Goal: Transaction & Acquisition: Purchase product/service

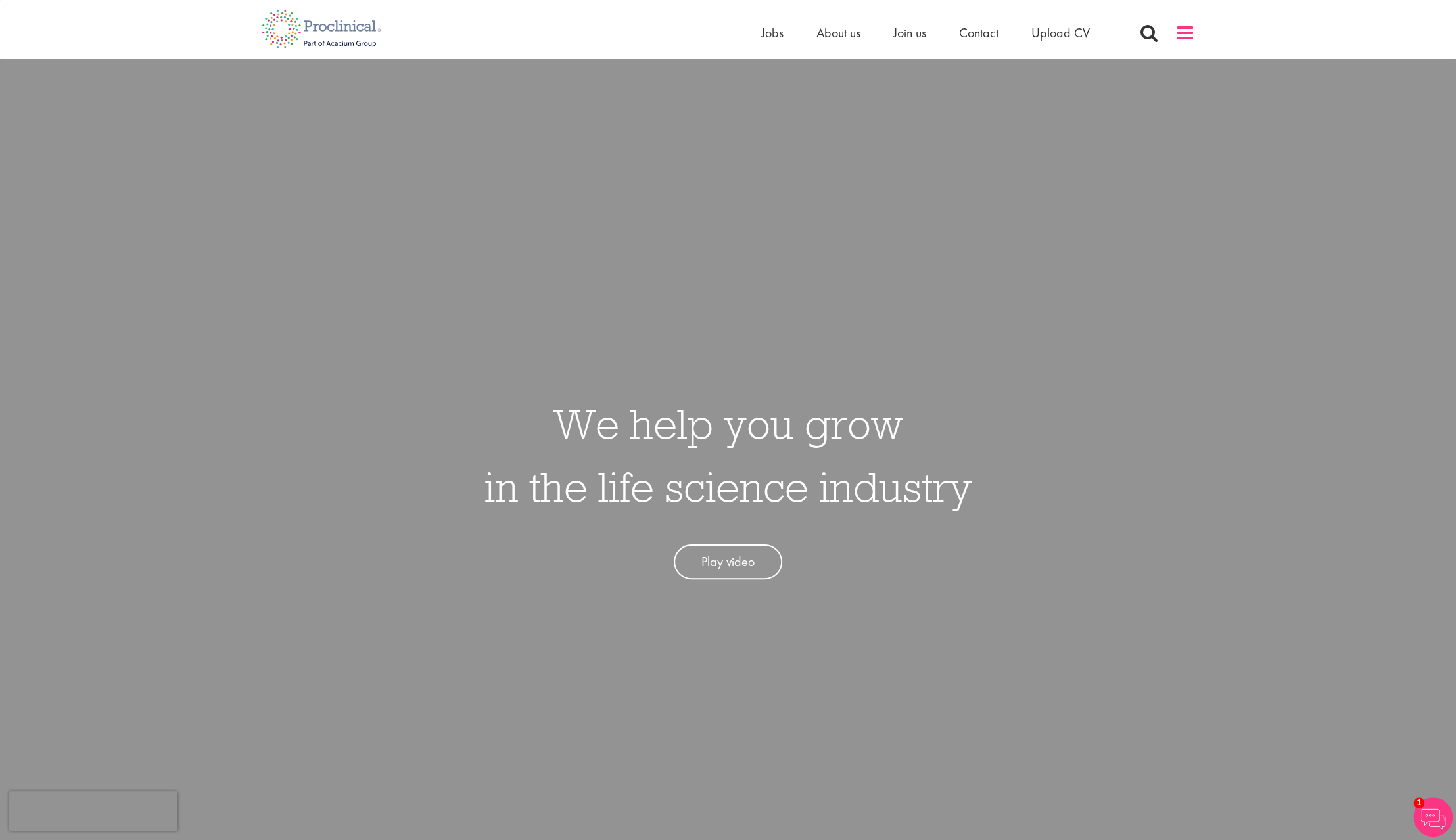
click at [1181, 31] on span at bounding box center [1185, 33] width 20 height 20
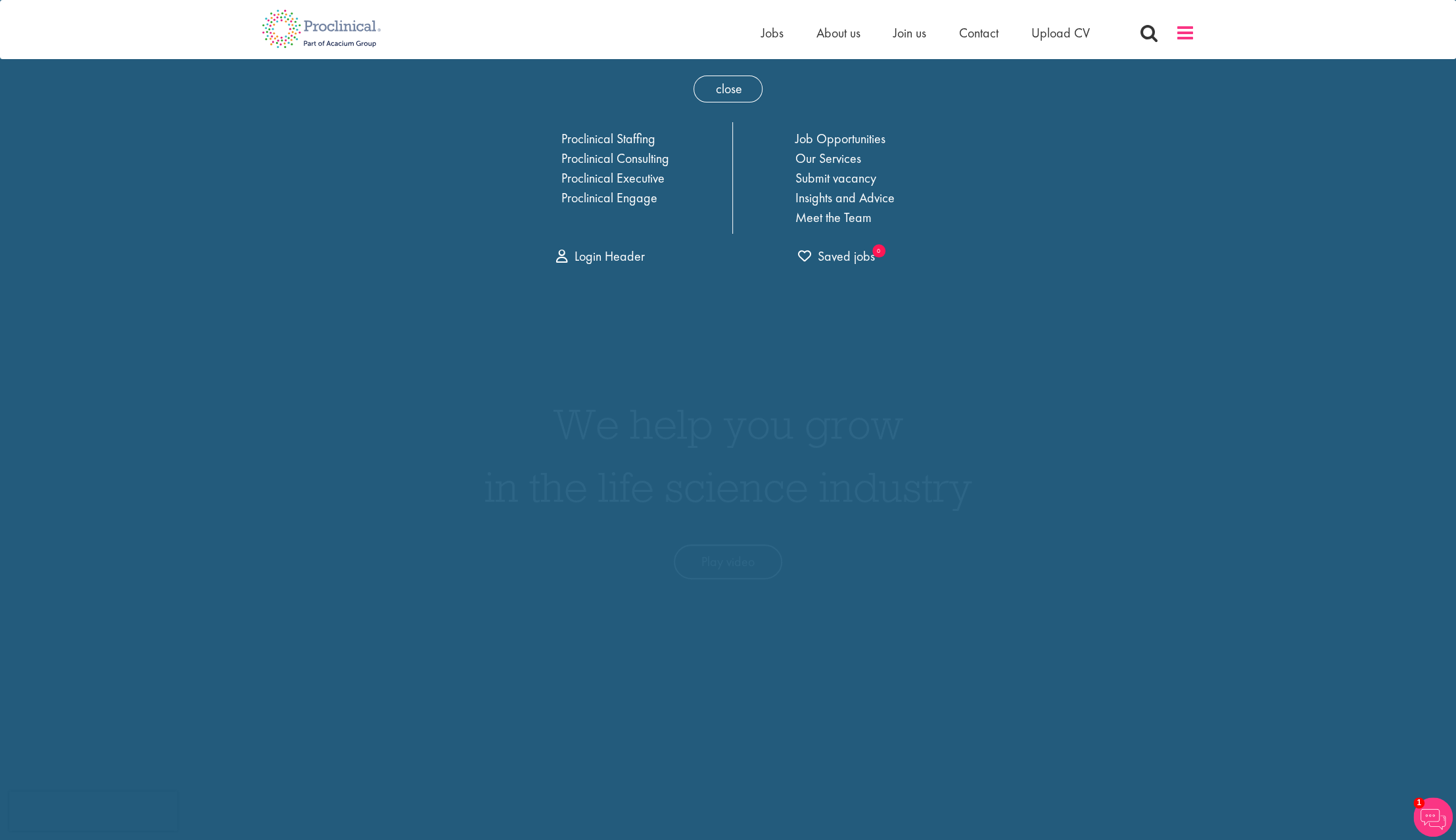
click at [1181, 31] on span at bounding box center [1185, 33] width 20 height 20
click at [345, 24] on img at bounding box center [321, 29] width 139 height 58
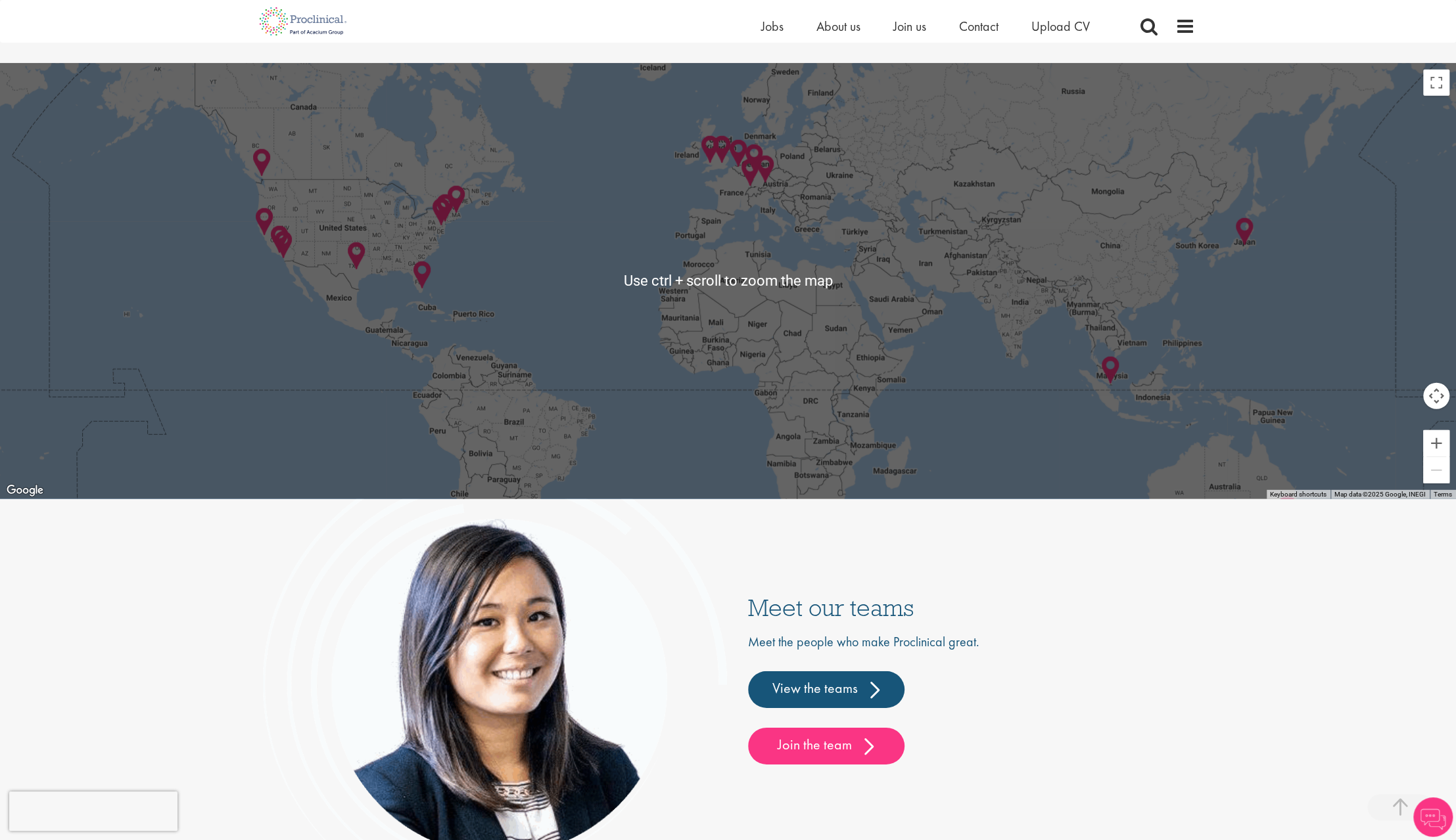
scroll to position [3563, 0]
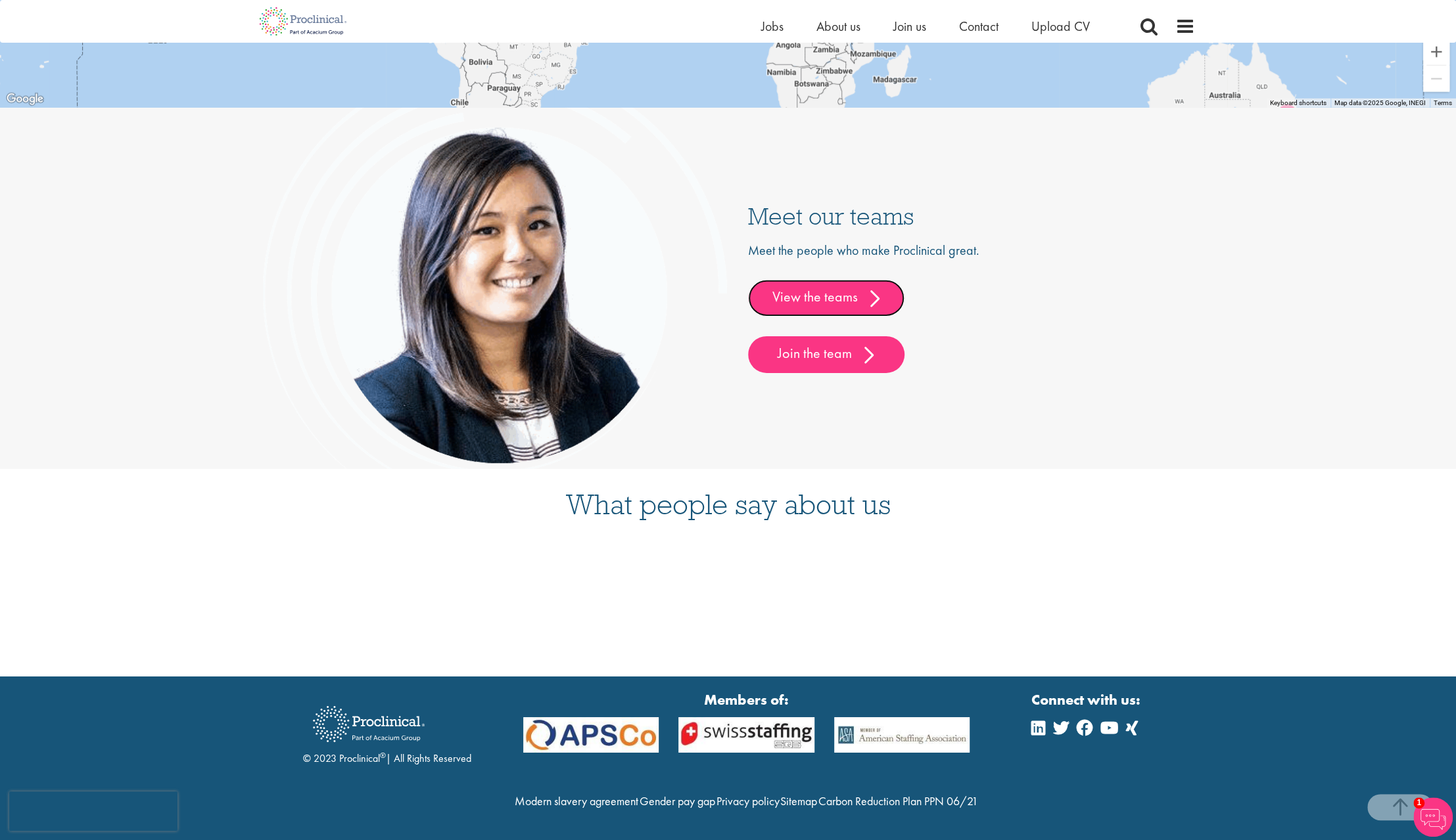
click at [851, 280] on link "View the teams" at bounding box center [827, 298] width 157 height 37
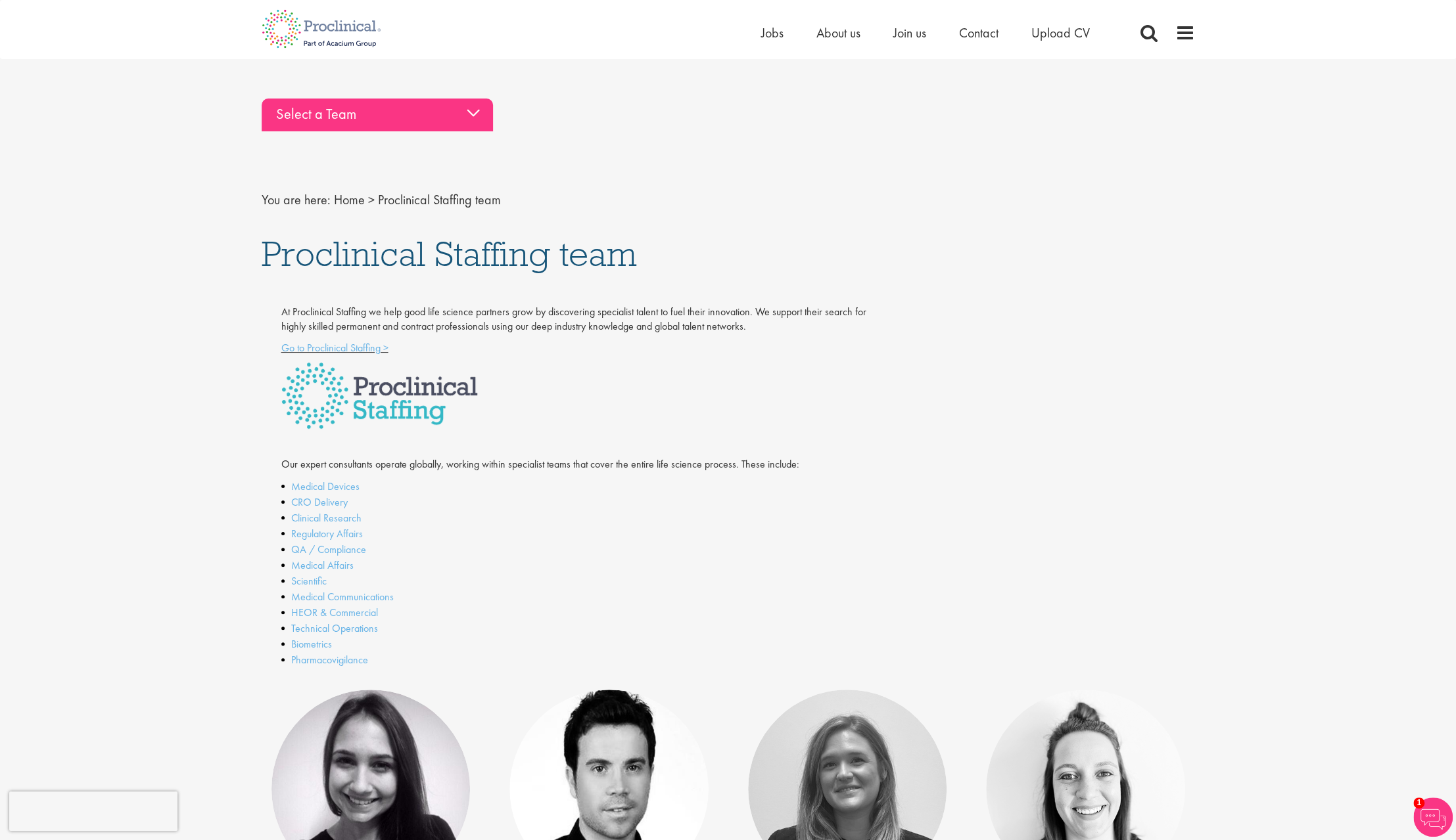
click at [477, 112] on div "Select a Team" at bounding box center [377, 114] width 231 height 33
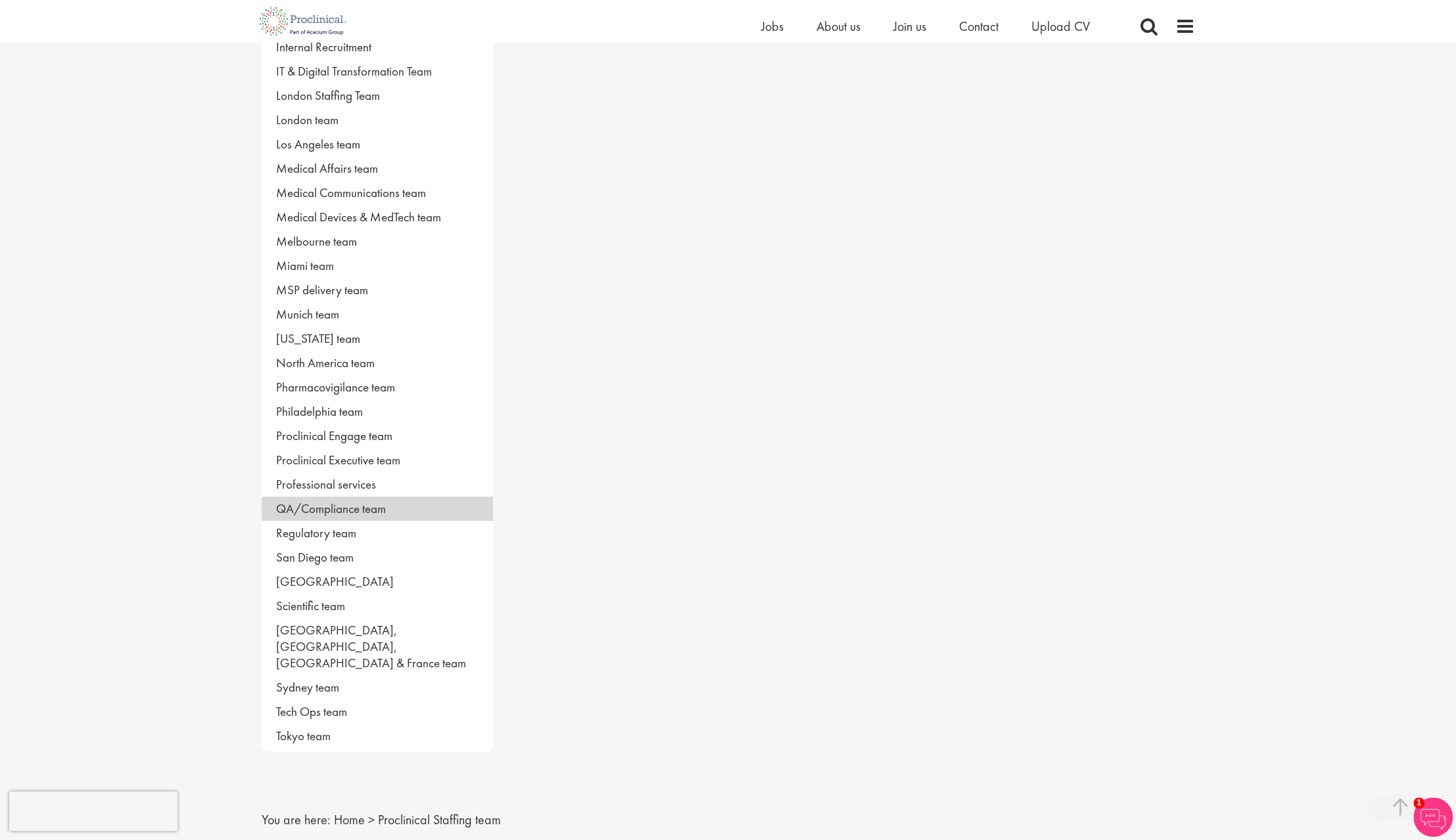
scroll to position [478, 0]
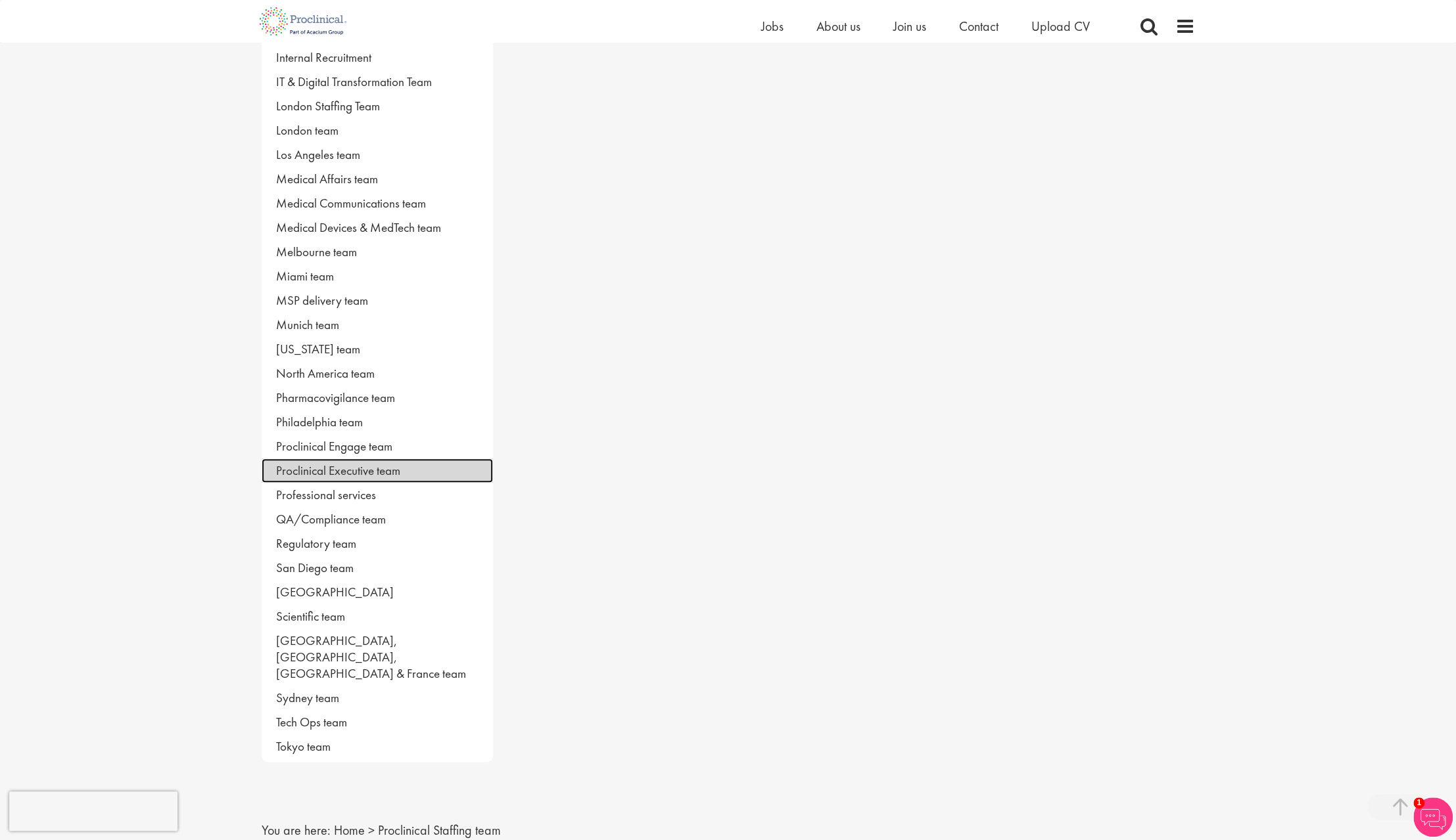
click at [393, 460] on link "Proclinical Executive team" at bounding box center [377, 471] width 231 height 24
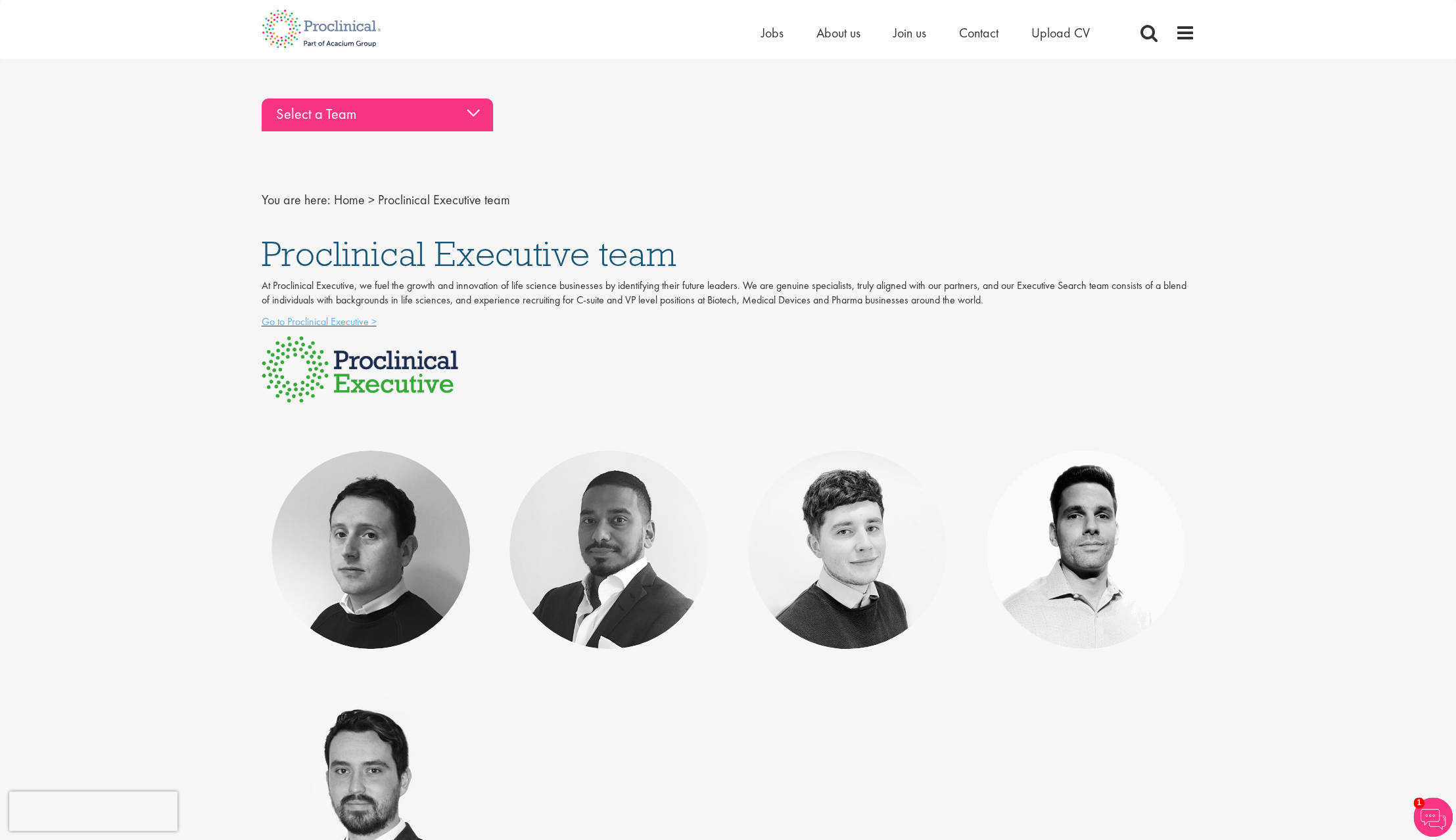
click at [469, 116] on div "Select a Team" at bounding box center [377, 114] width 231 height 33
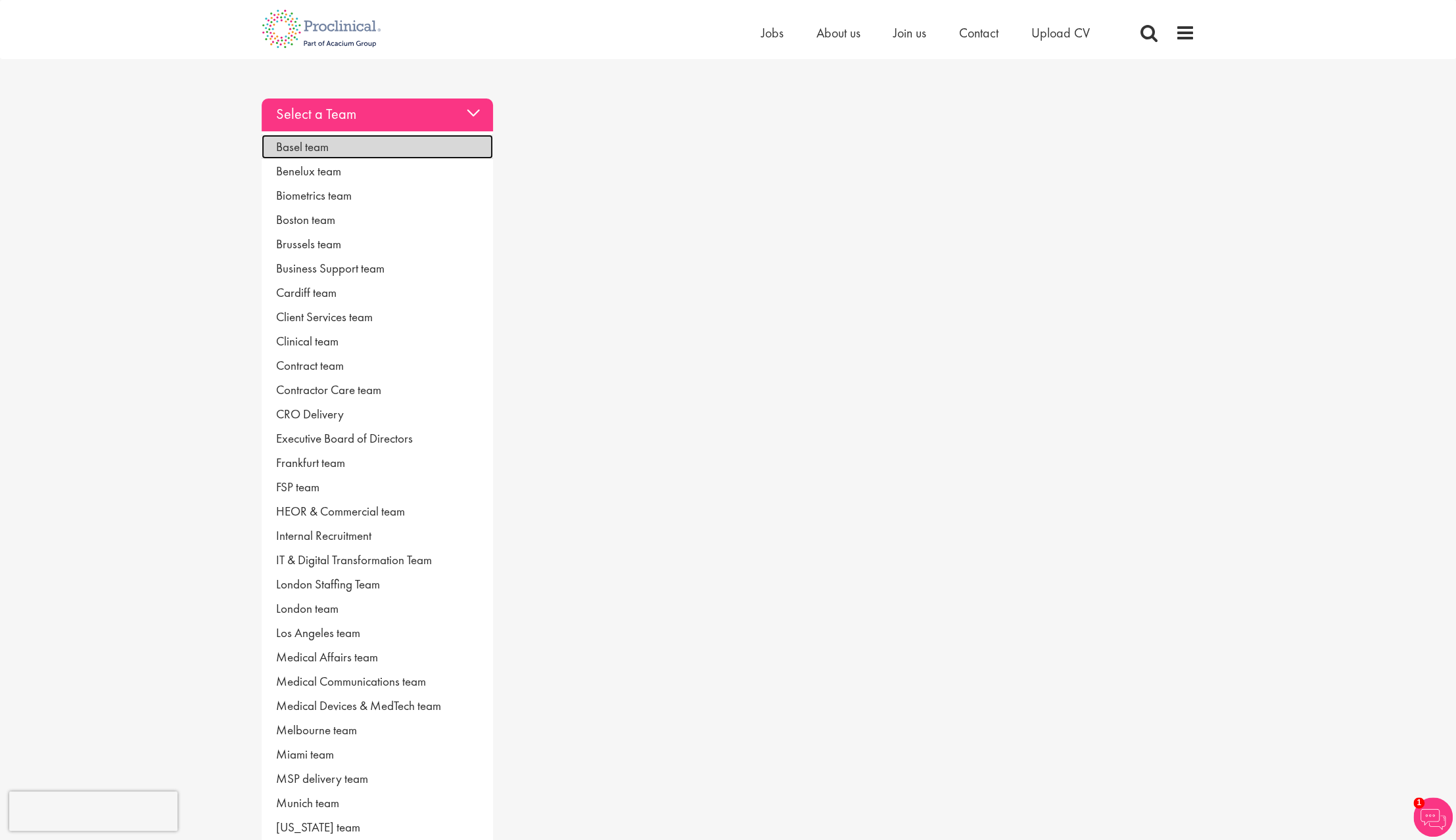
click at [301, 152] on link "Basel team" at bounding box center [377, 147] width 231 height 24
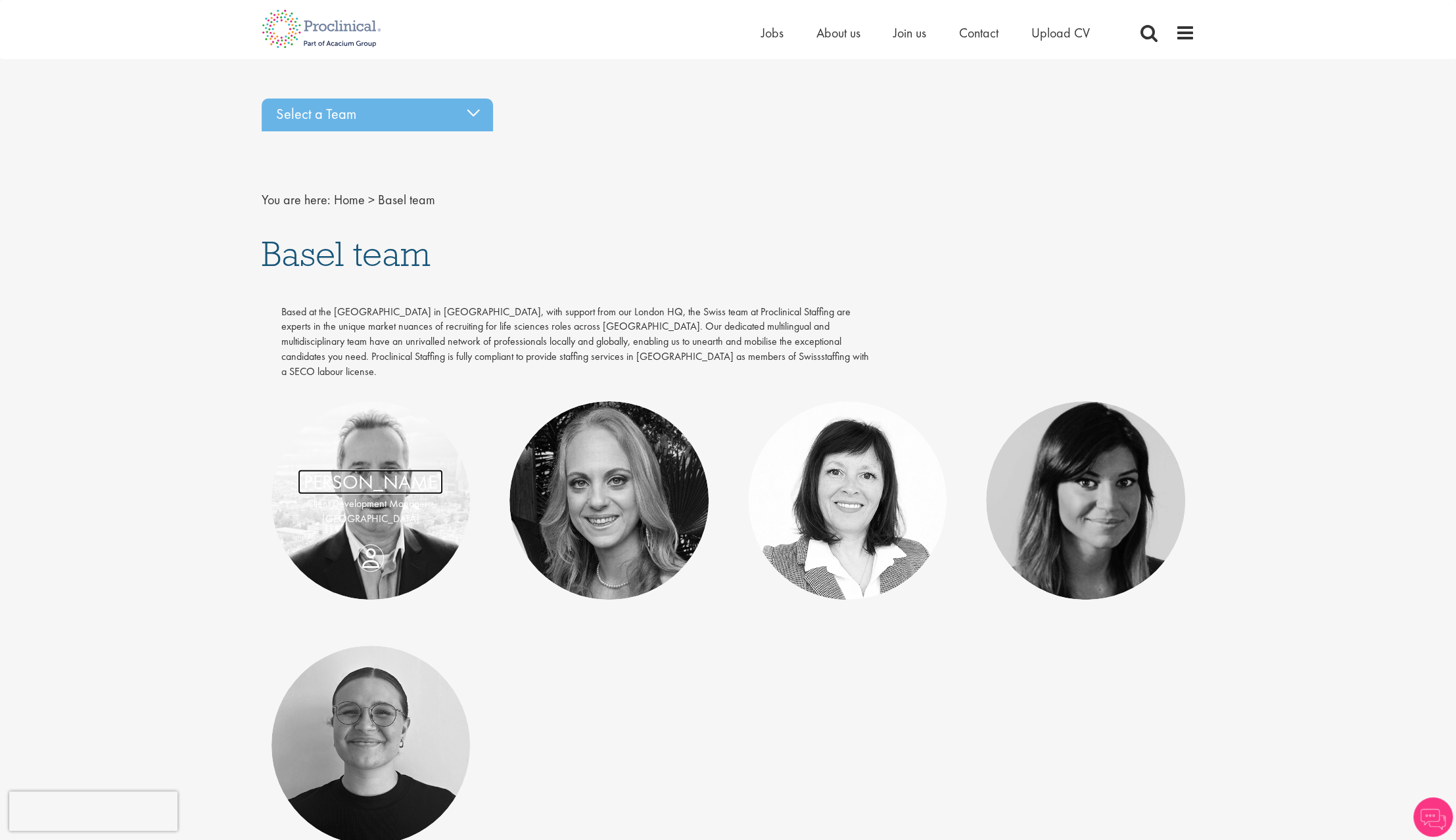
click at [393, 470] on link "[PERSON_NAME]" at bounding box center [370, 482] width 146 height 25
click at [604, 502] on p "Managing Consultant - [GEOGRAPHIC_DATA]" at bounding box center [609, 512] width 173 height 30
click at [1075, 479] on link "Tesnim Chagklil" at bounding box center [1085, 489] width 118 height 25
click at [369, 764] on link at bounding box center [371, 745] width 199 height 199
click at [423, 112] on div "Select a Team" at bounding box center [377, 114] width 231 height 33
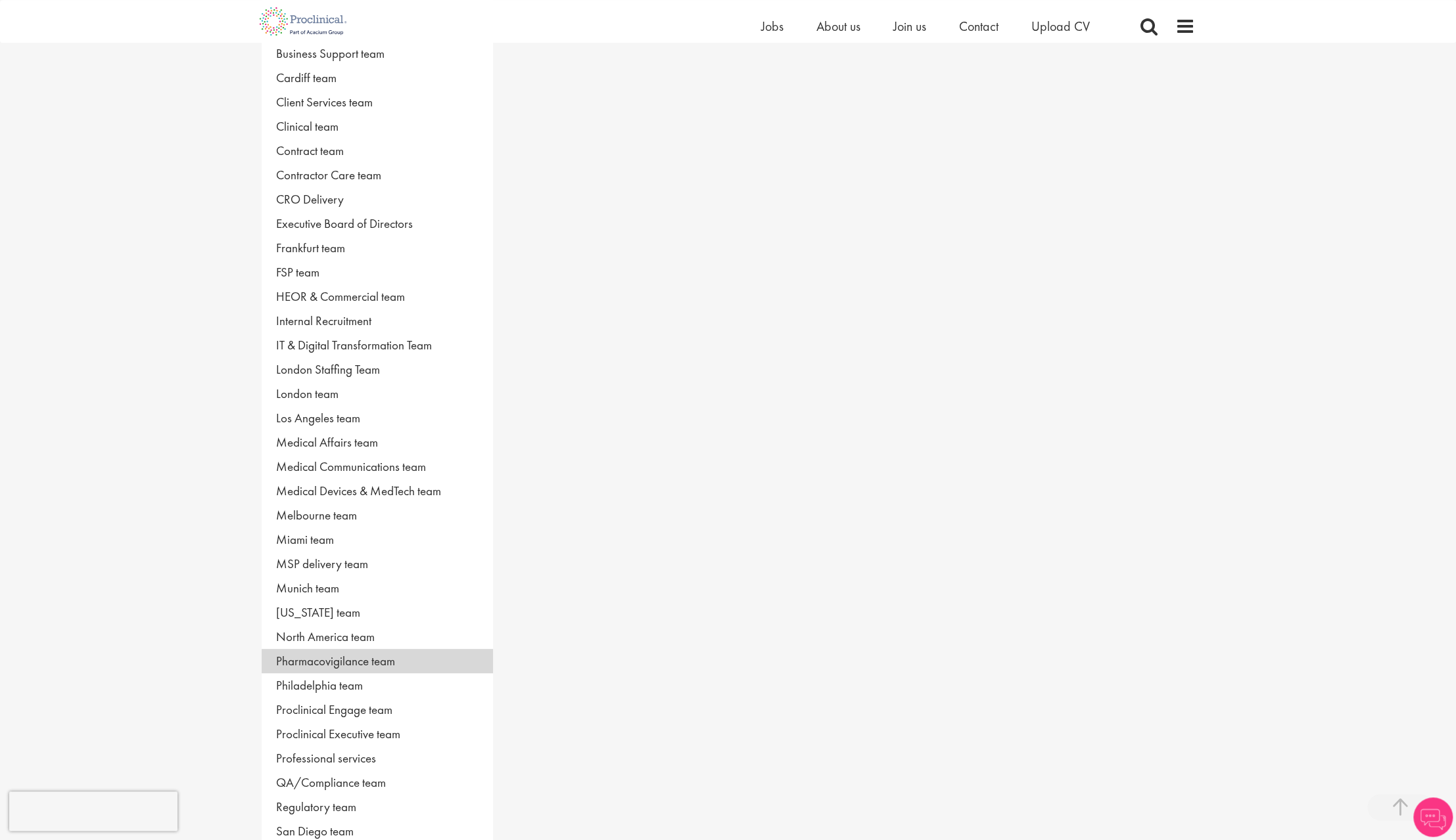
scroll to position [410, 0]
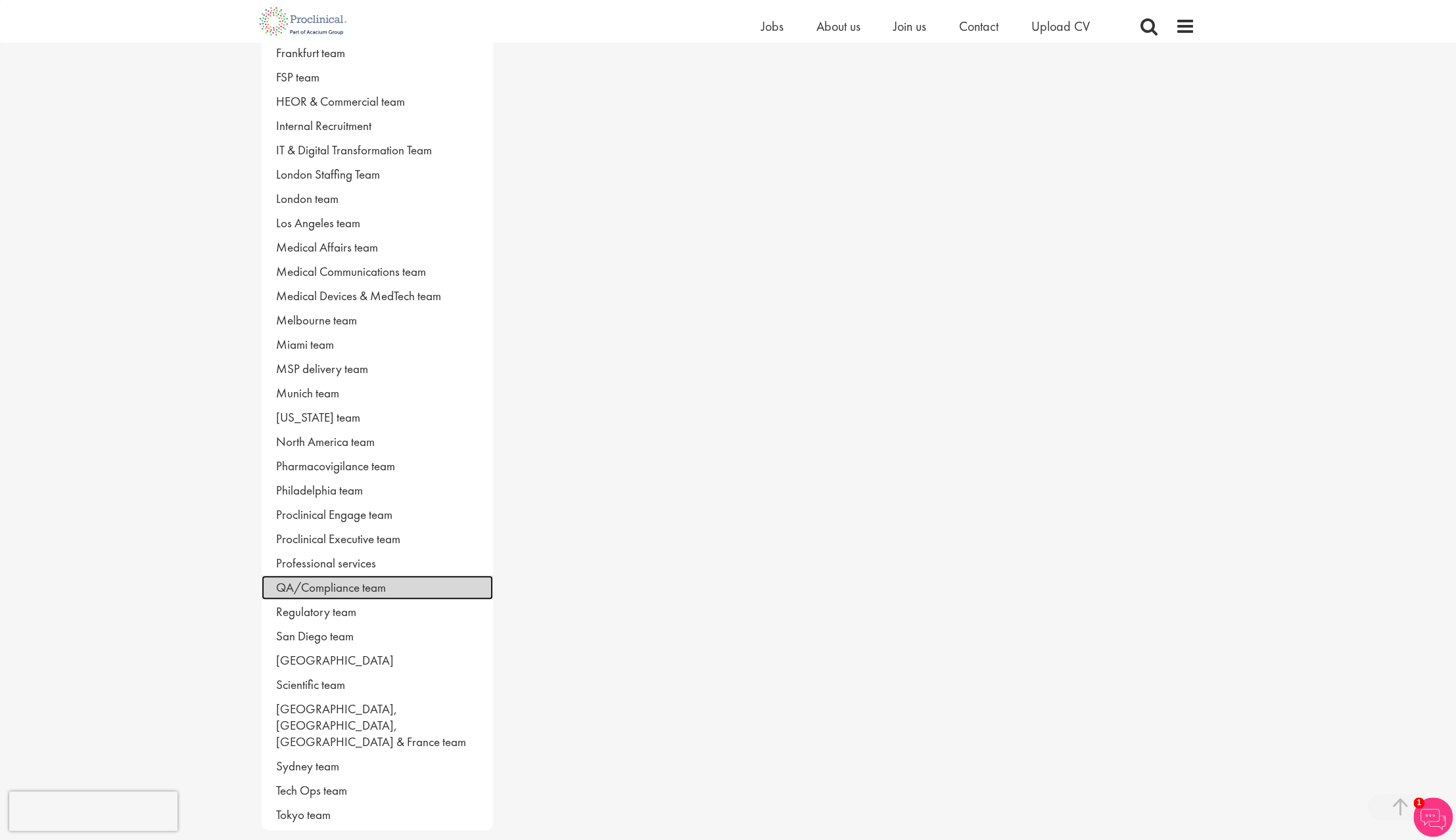
click at [349, 584] on link "QA/Compliance team" at bounding box center [377, 587] width 231 height 24
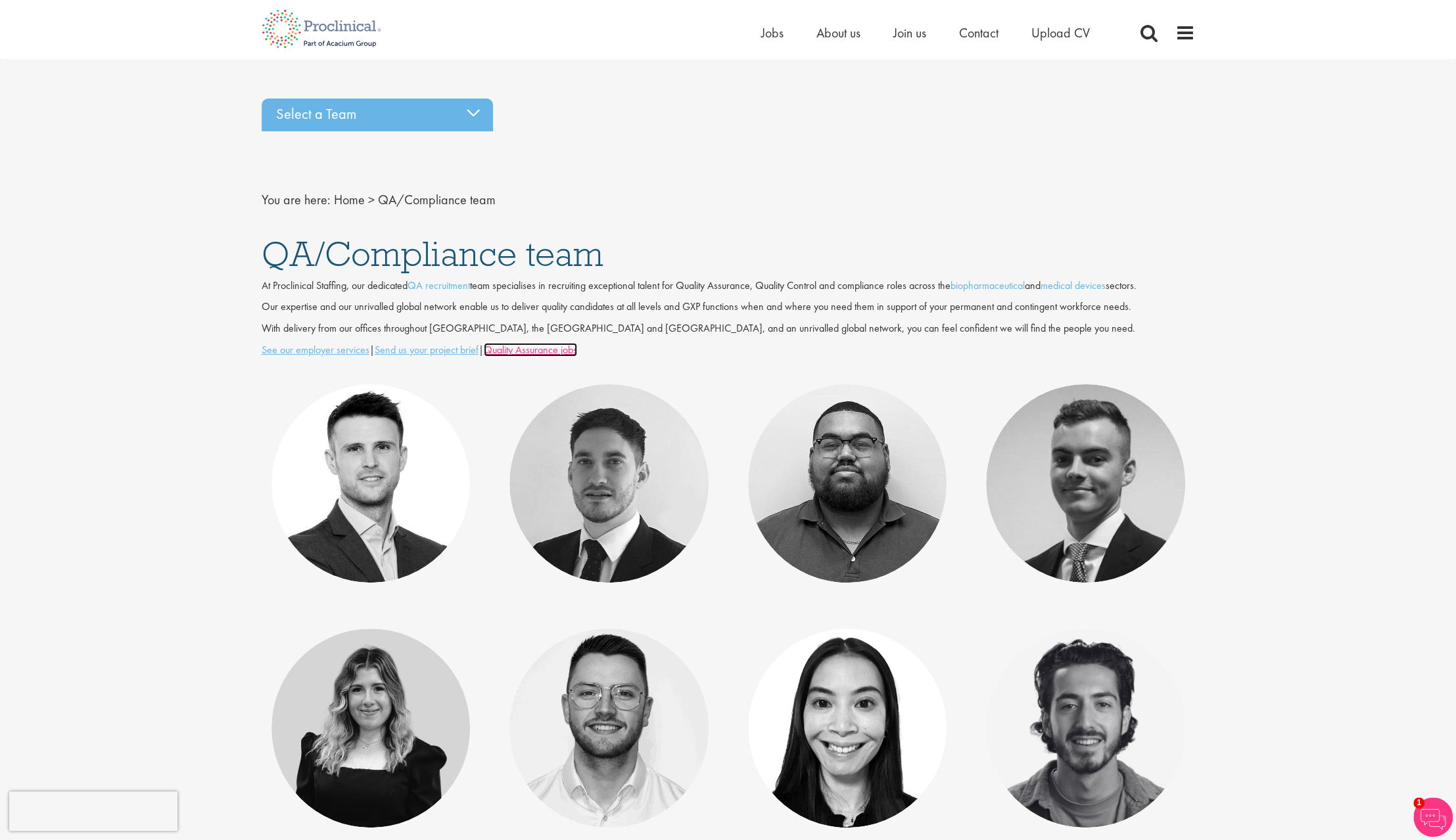
click at [577, 349] on u "Quality Assurance jobs" at bounding box center [530, 349] width 94 height 14
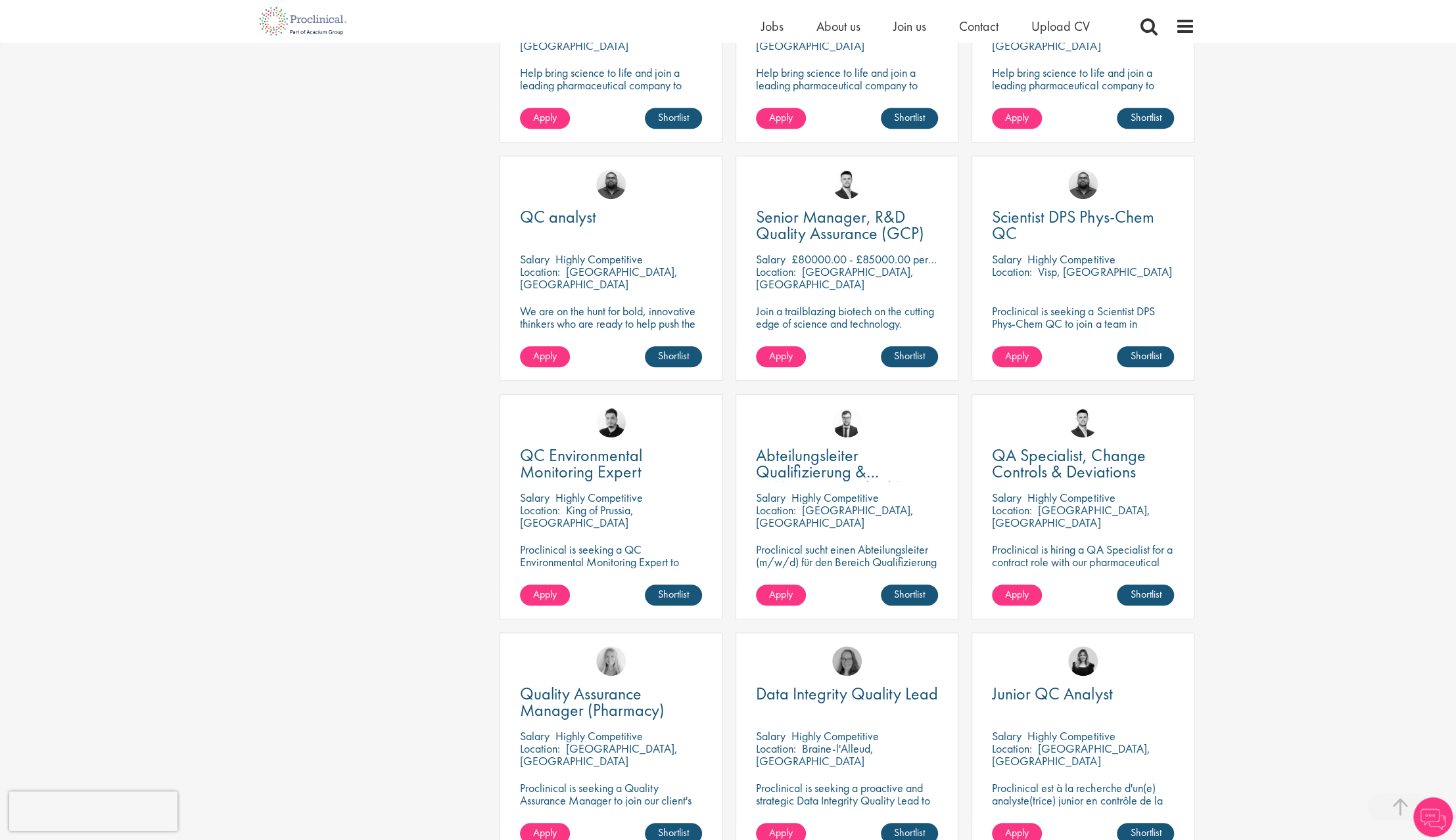
scroll to position [751, 0]
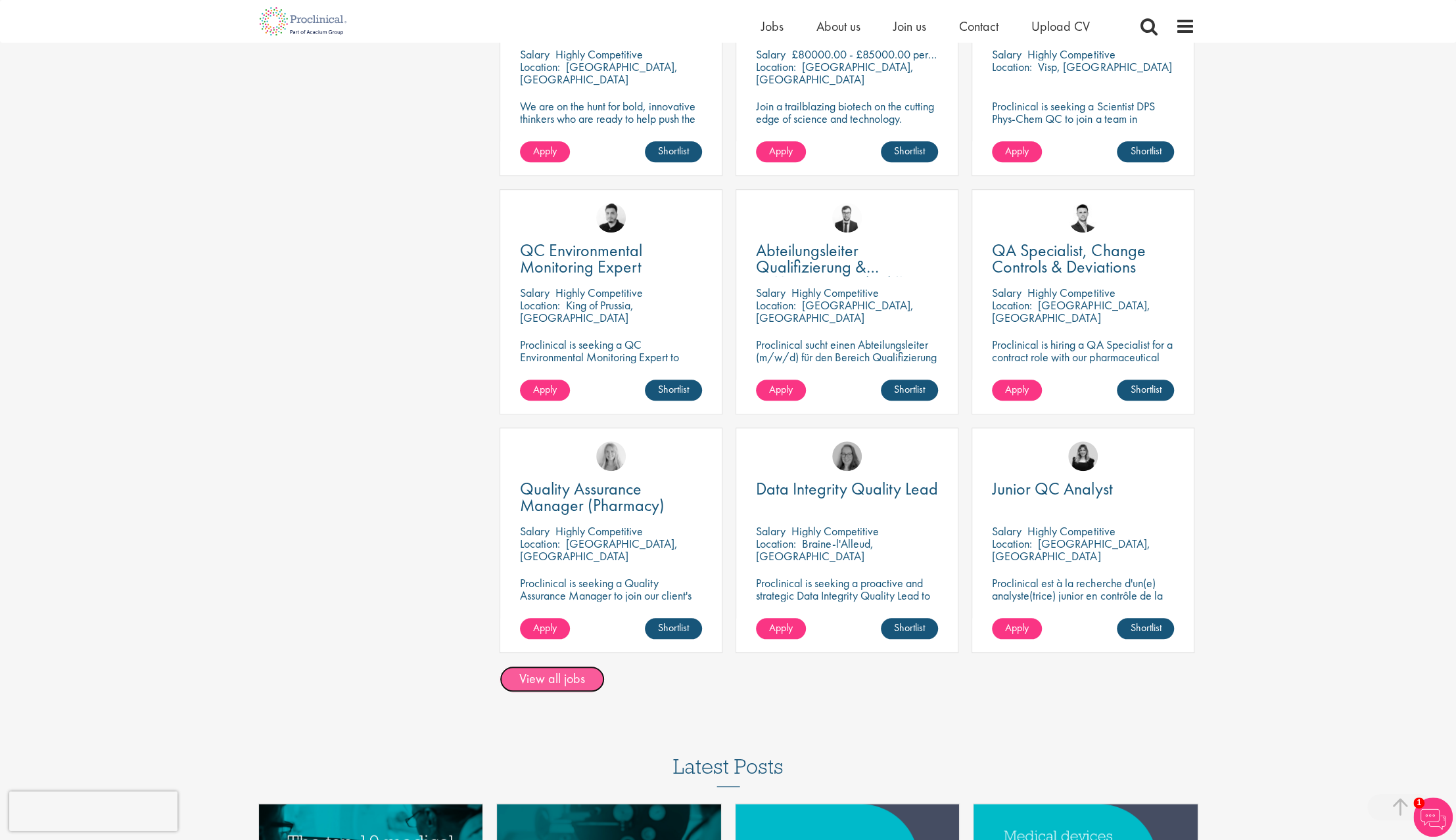
click at [523, 674] on link "View all jobs" at bounding box center [552, 679] width 106 height 26
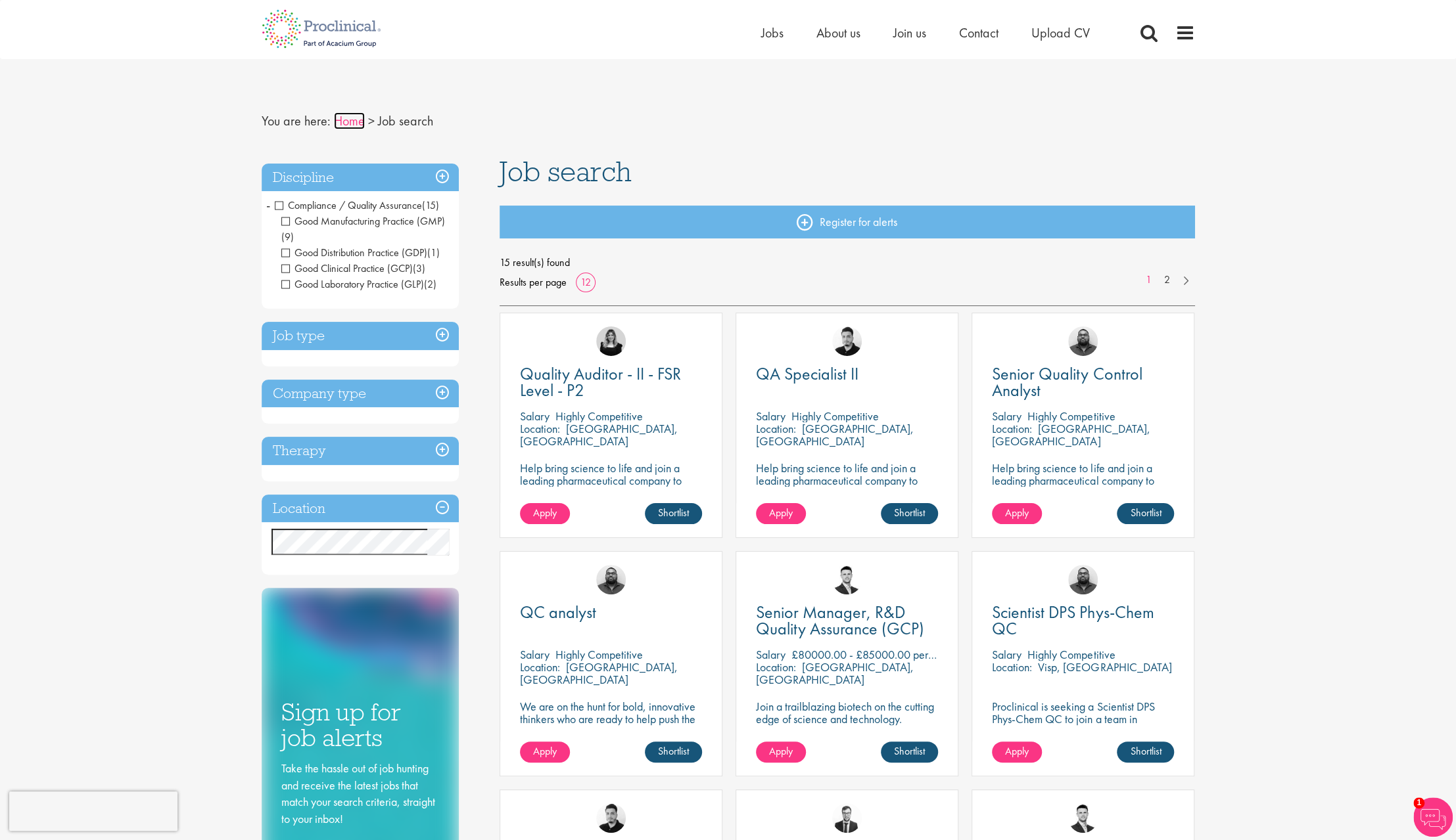
click at [348, 123] on link "Home" at bounding box center [349, 121] width 31 height 17
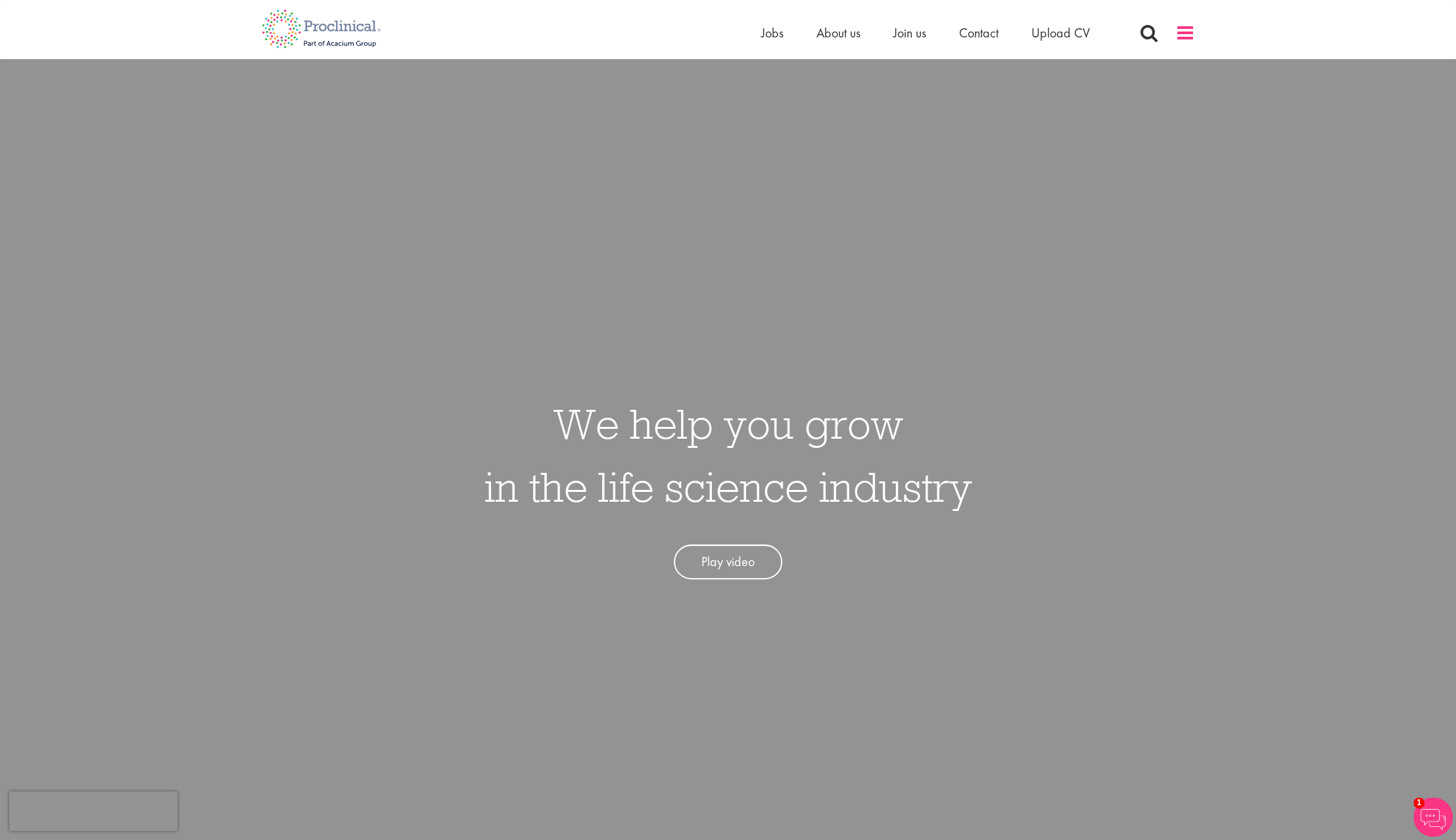
click at [1190, 35] on span at bounding box center [1185, 33] width 20 height 20
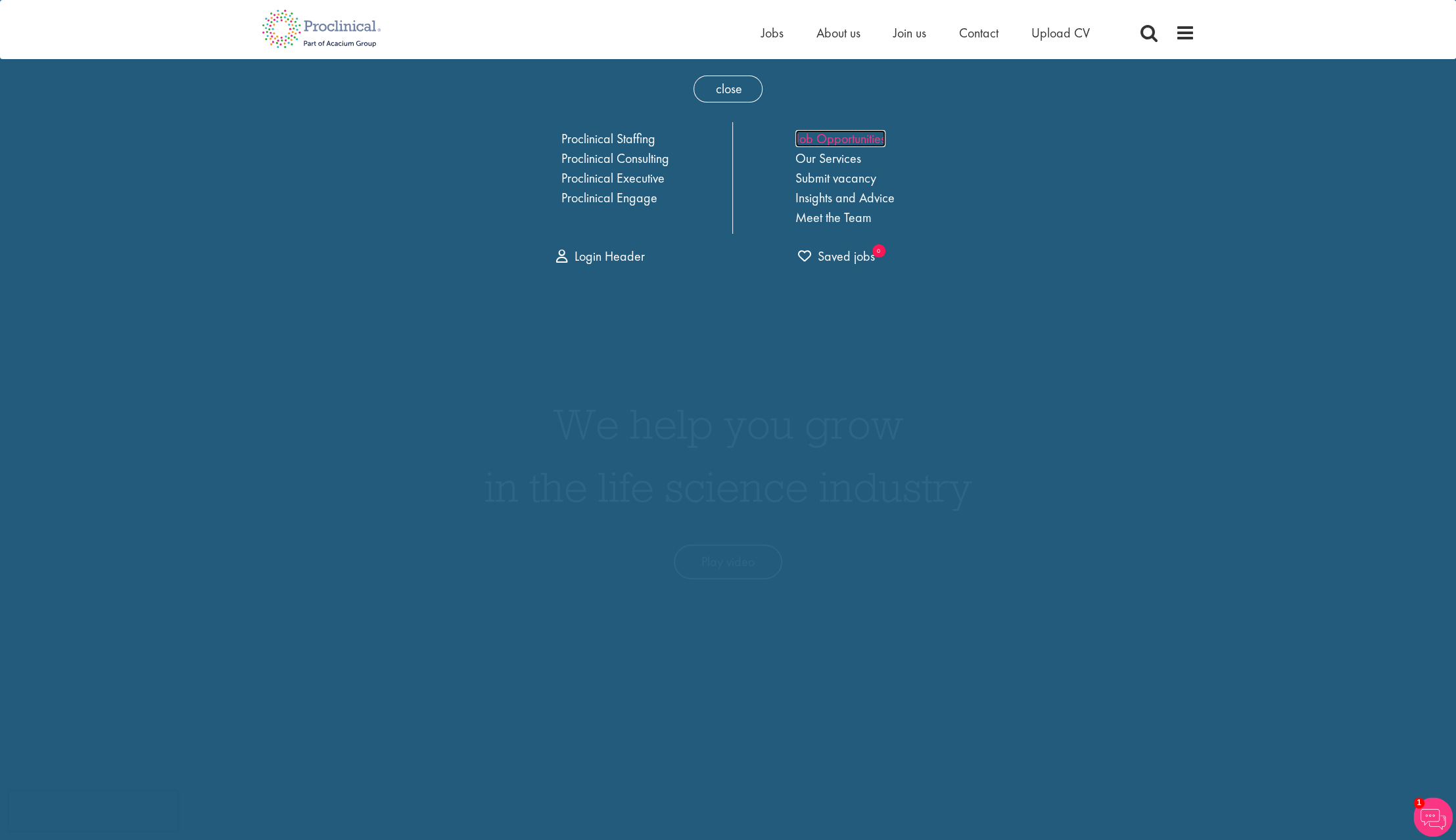
click at [832, 135] on link "Job Opportunities" at bounding box center [840, 138] width 90 height 17
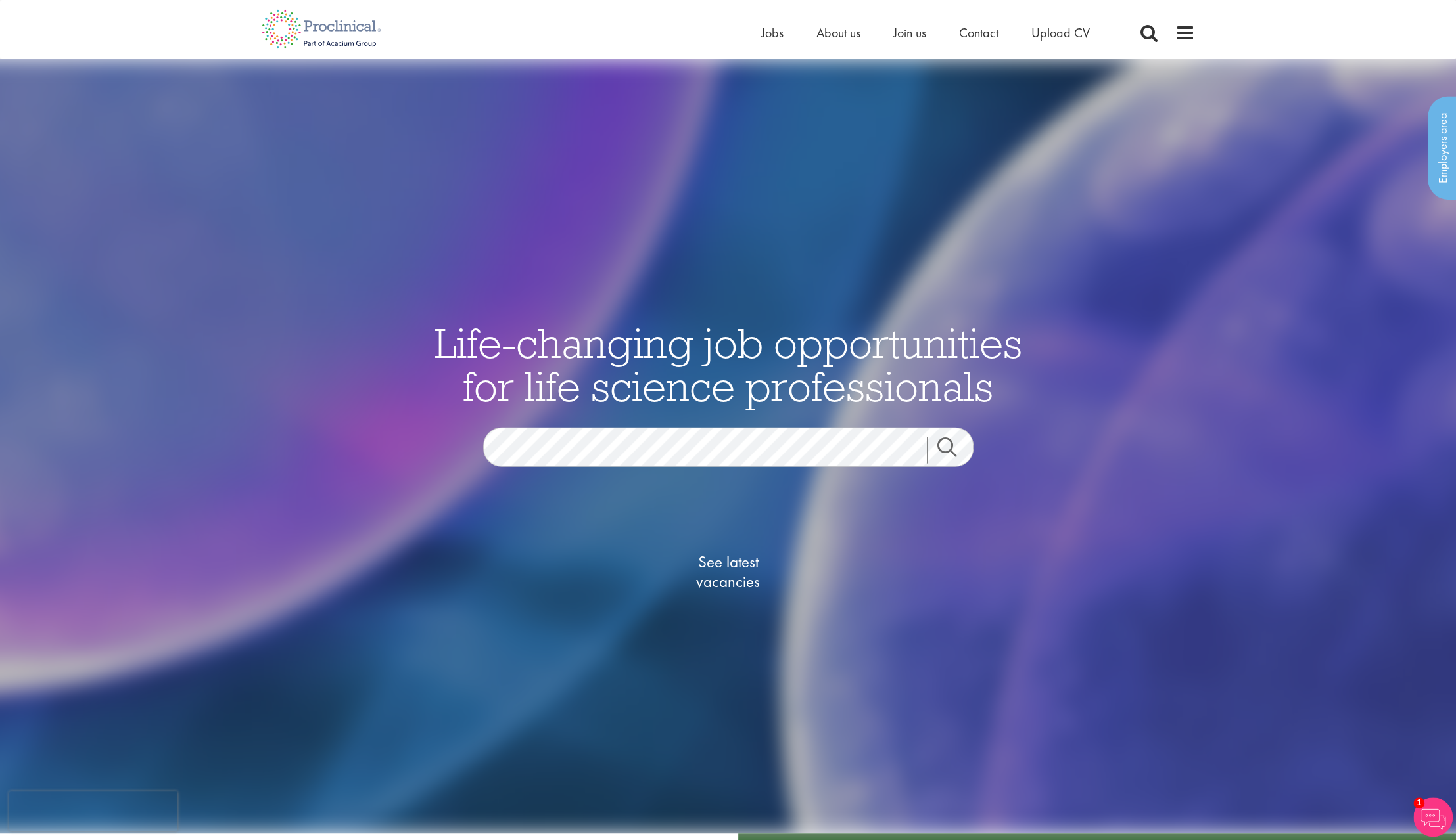
click at [758, 35] on div "Home Jobs About us Join us Contact Upload CV" at bounding box center [724, 25] width 943 height 50
click at [770, 33] on span "Jobs" at bounding box center [772, 32] width 22 height 17
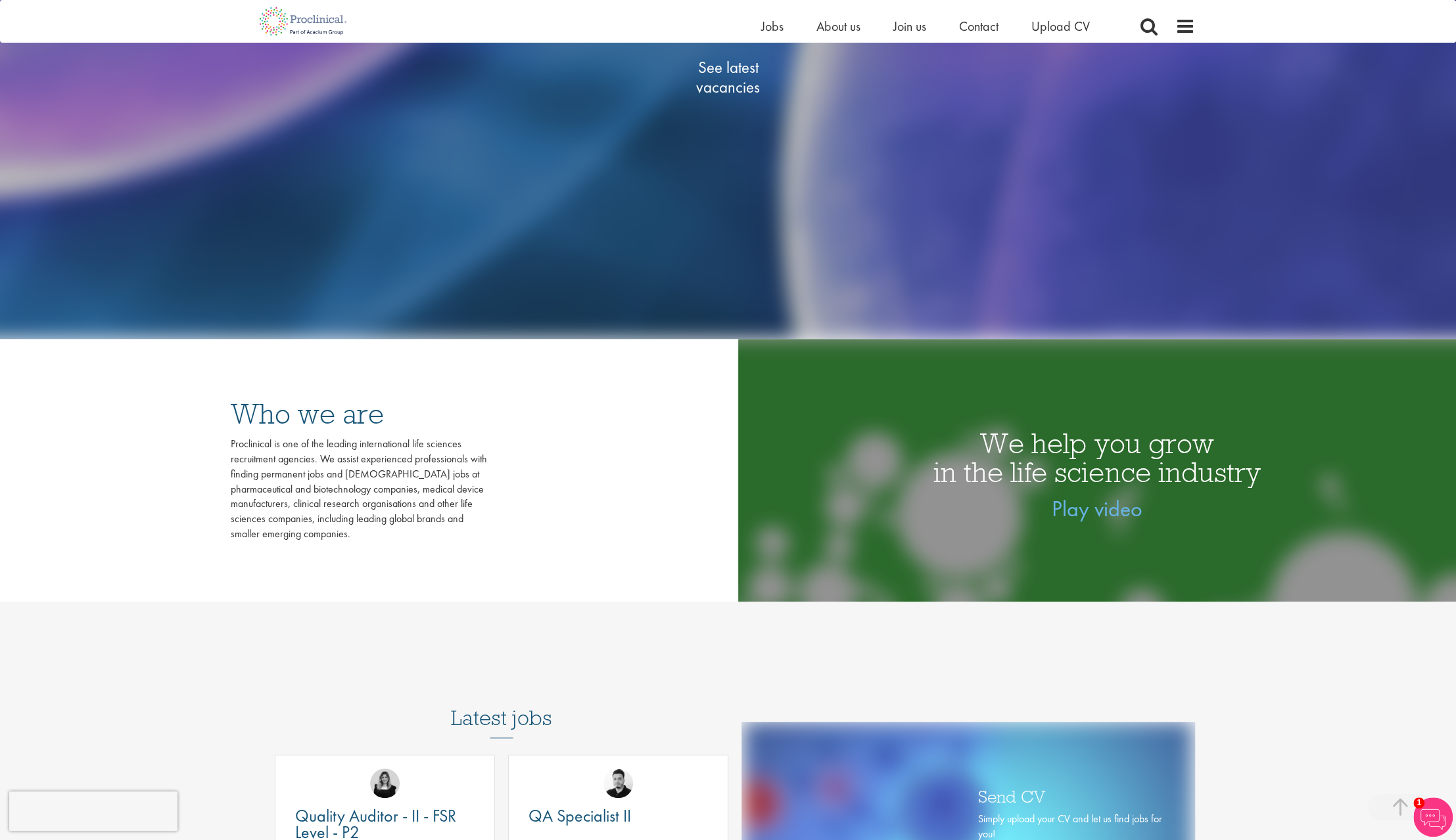
scroll to position [137, 0]
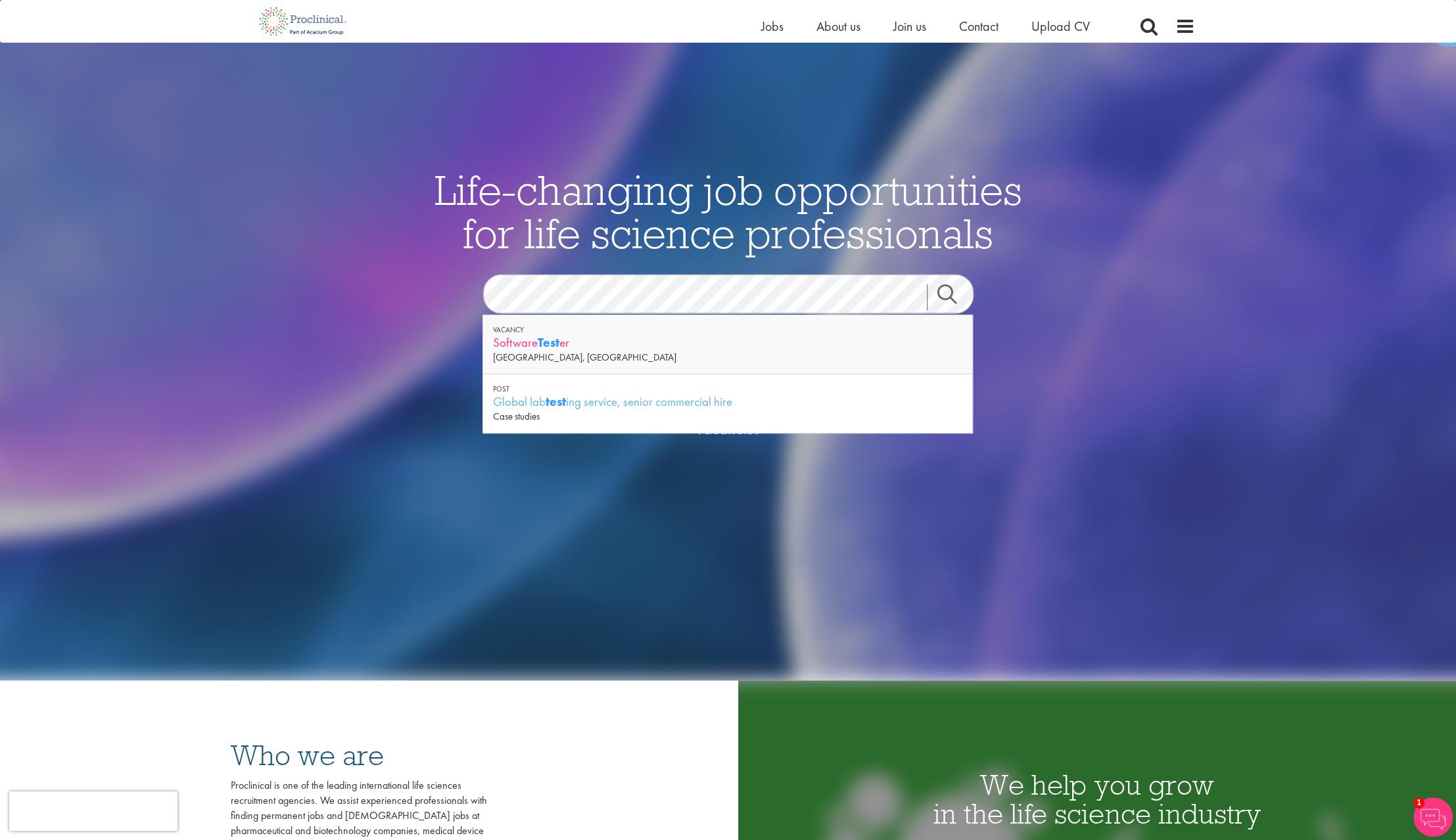
click at [558, 344] on strong "Test" at bounding box center [548, 342] width 22 height 17
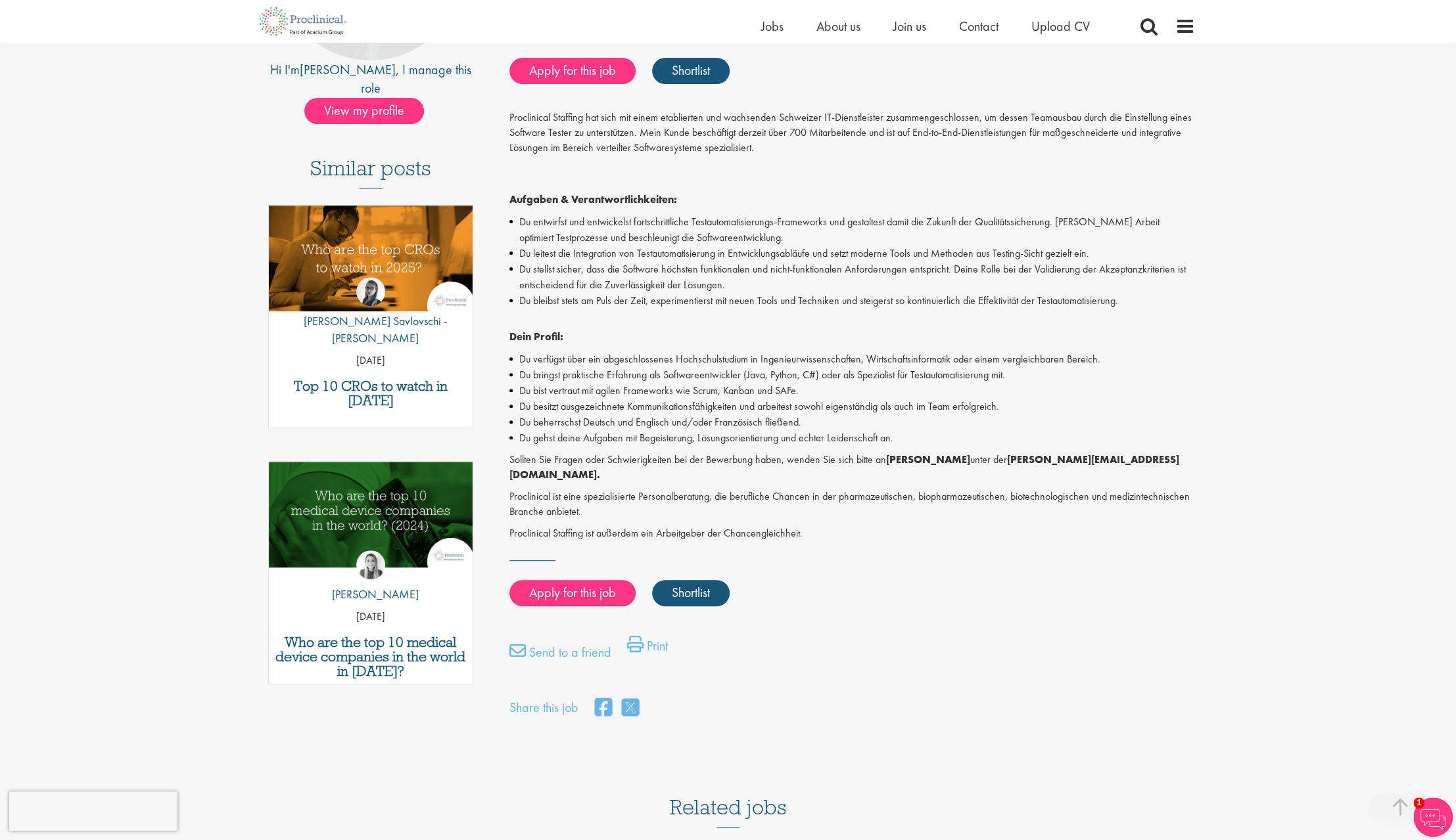
scroll to position [273, 0]
